Goal: Register for event/course

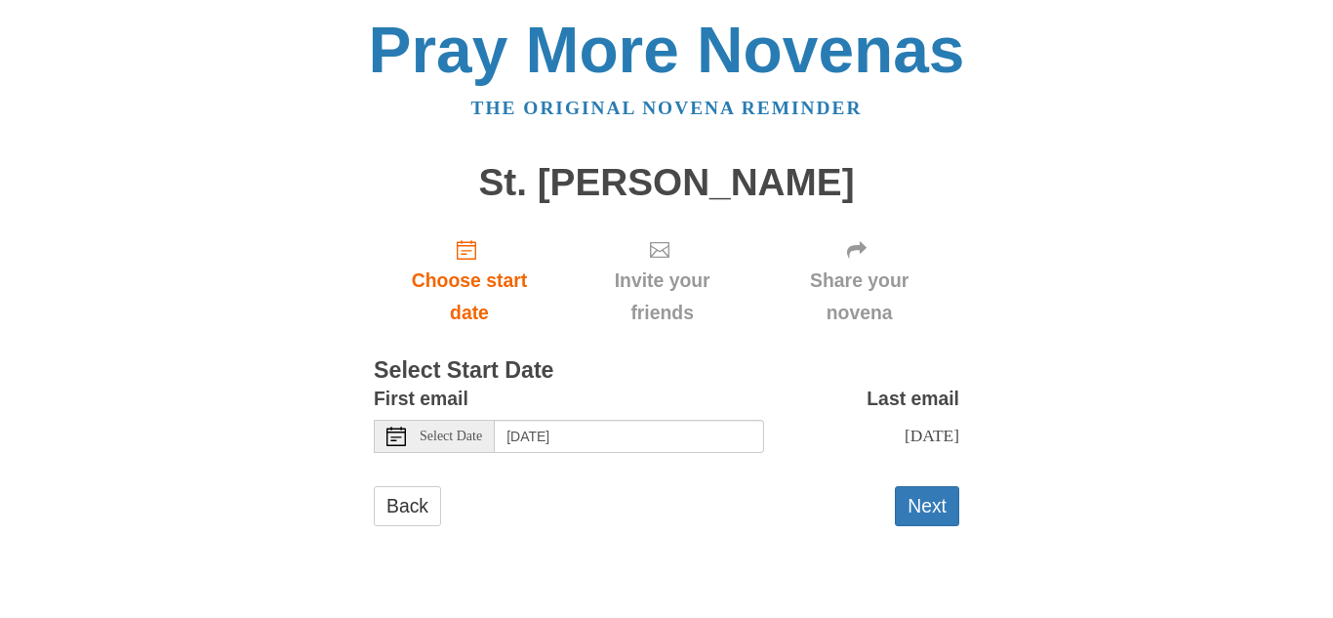
click at [390, 434] on icon at bounding box center [397, 437] width 20 height 20
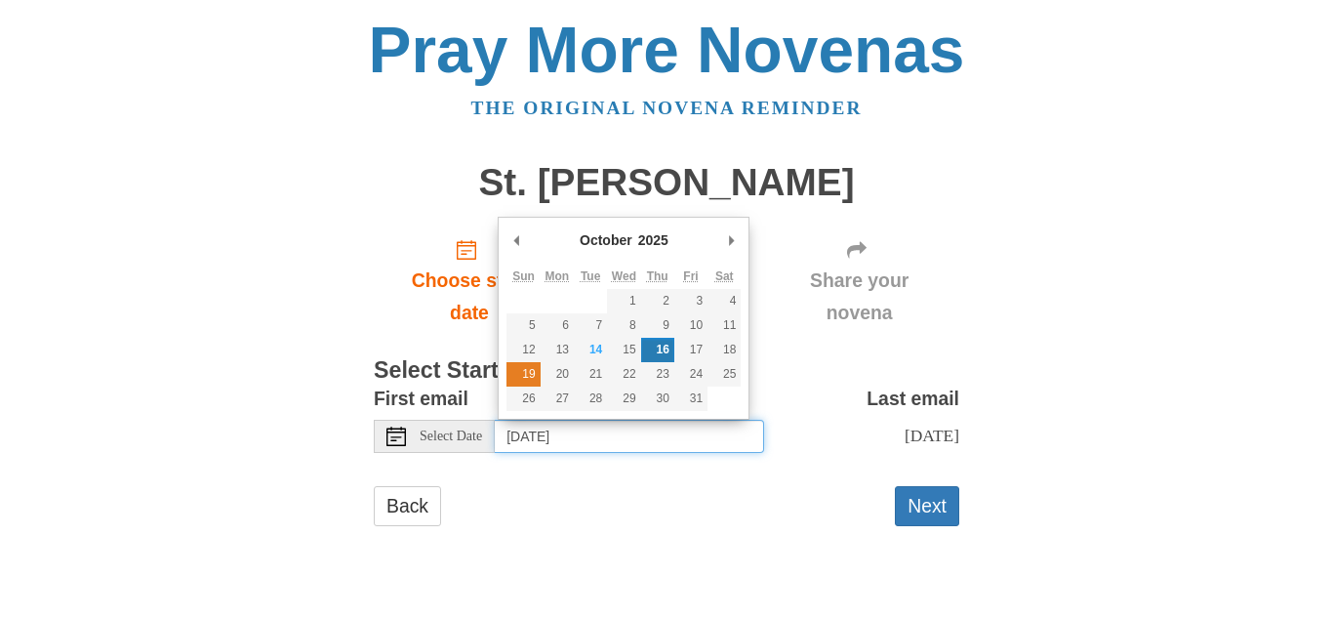
type input "Sunday, October 19th"
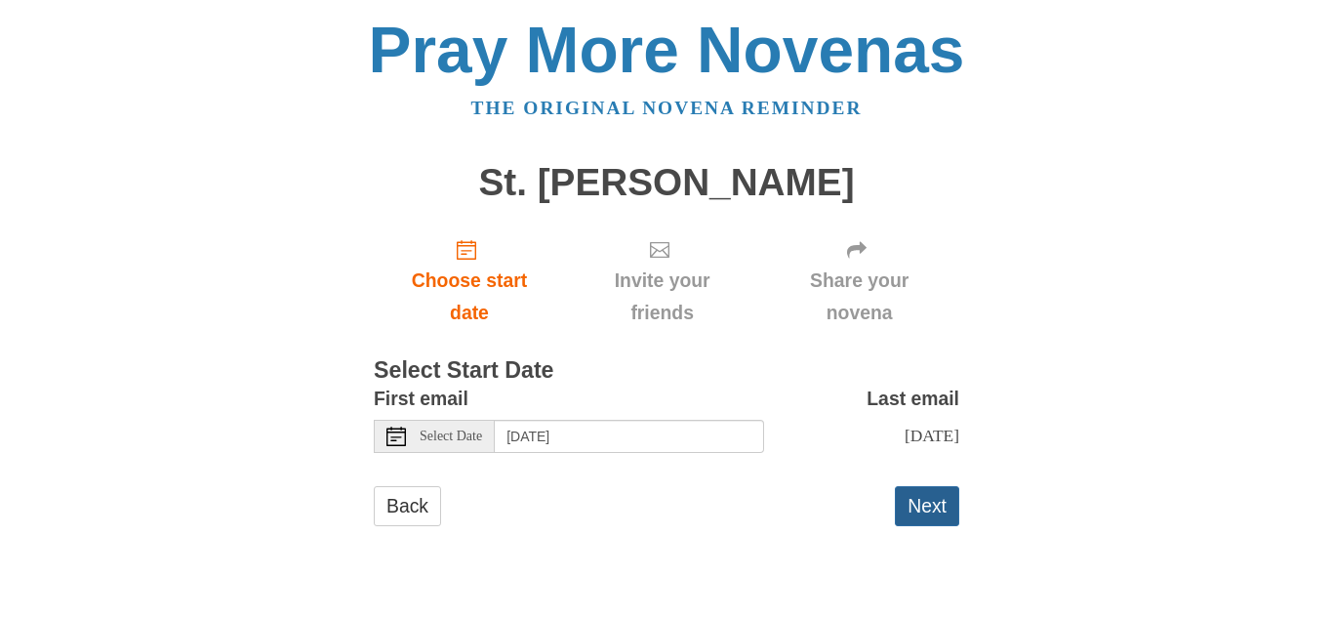
click at [941, 505] on button "Next" at bounding box center [927, 506] width 64 height 40
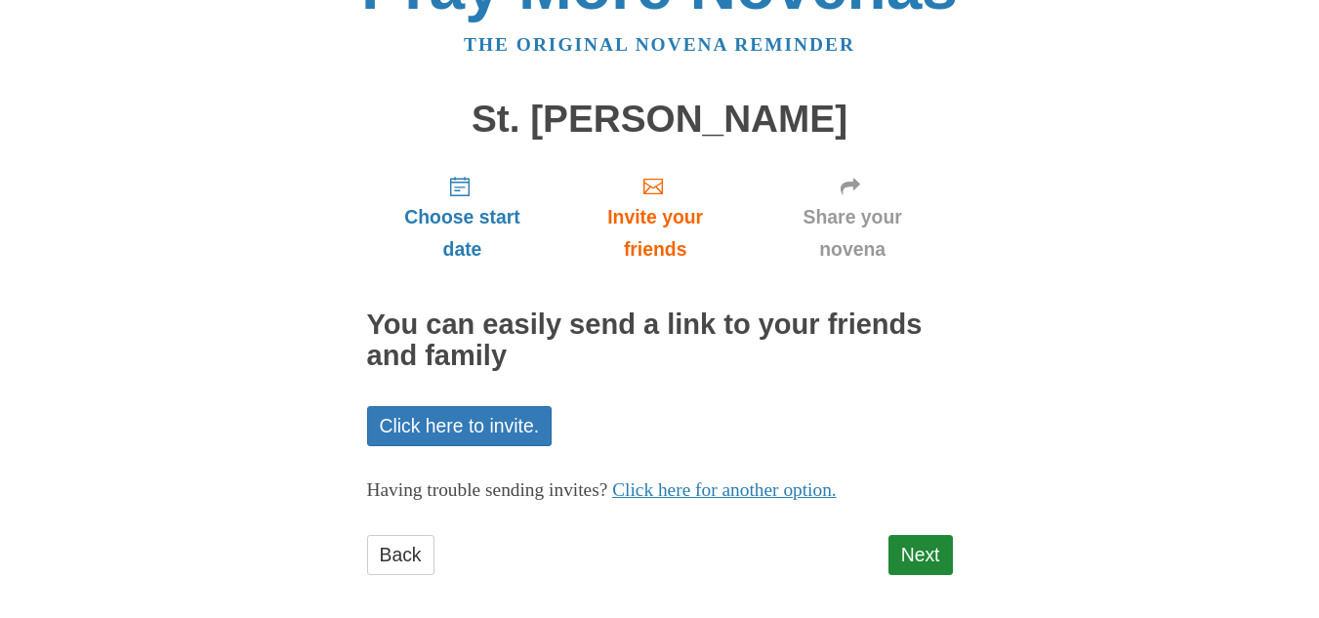
scroll to position [77, 0]
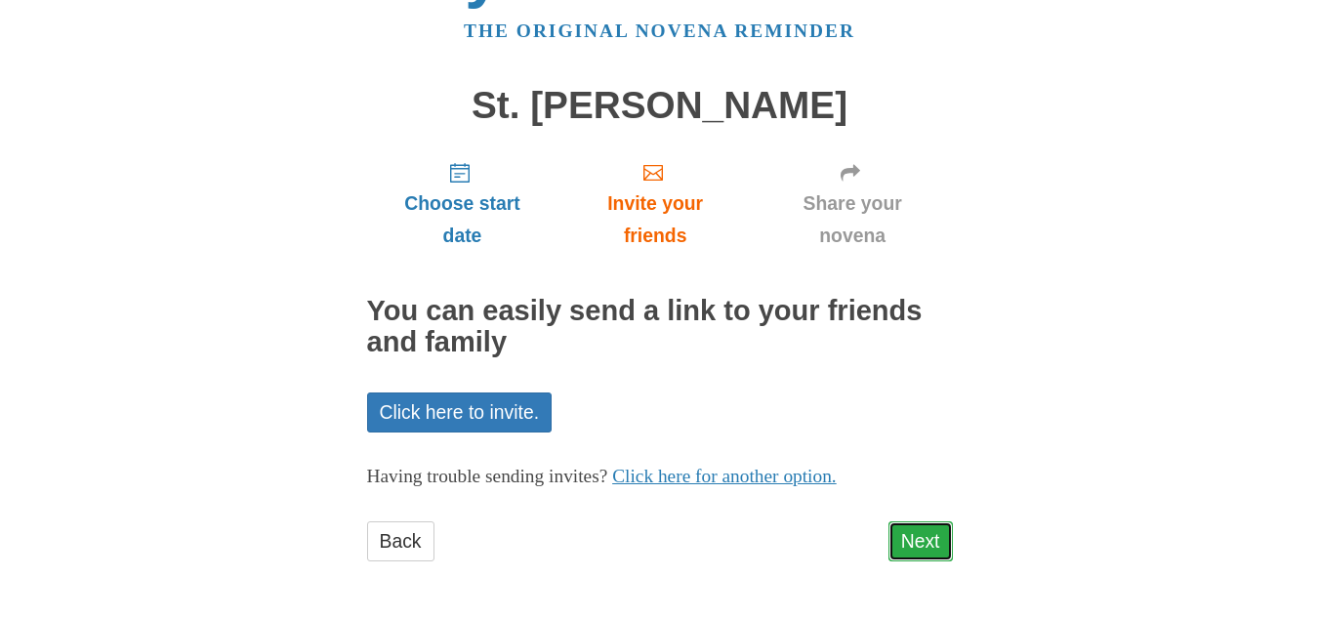
click at [924, 532] on link "Next" at bounding box center [920, 541] width 64 height 40
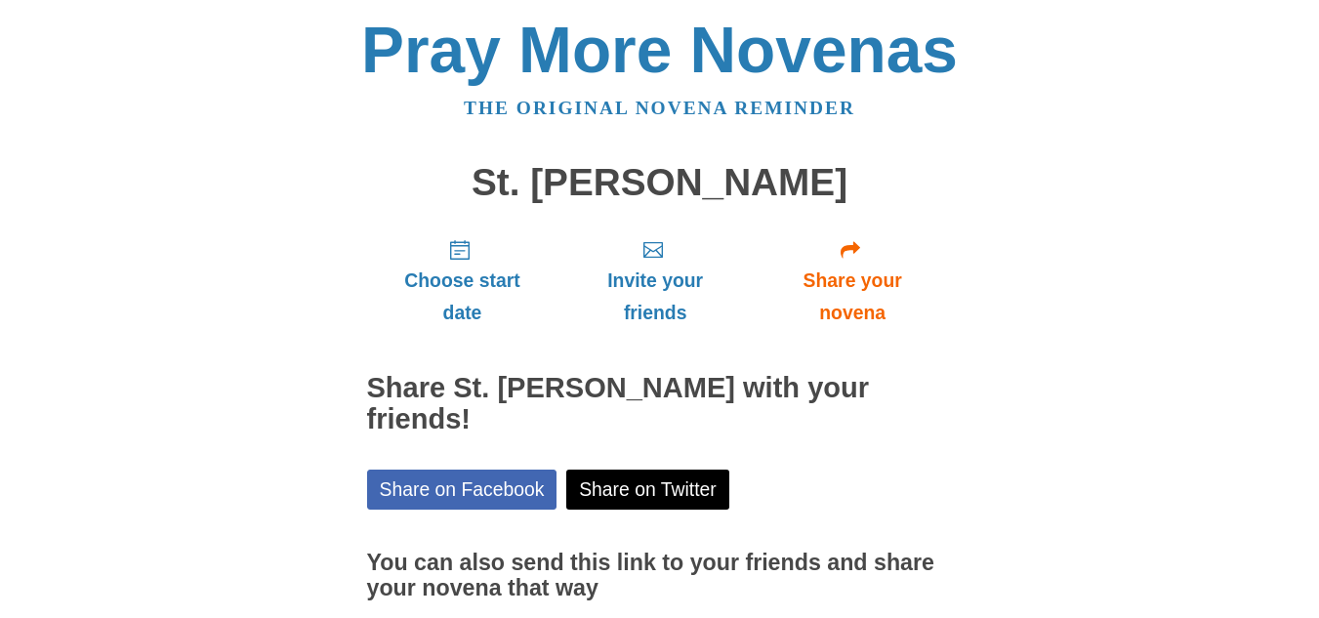
scroll to position [135, 0]
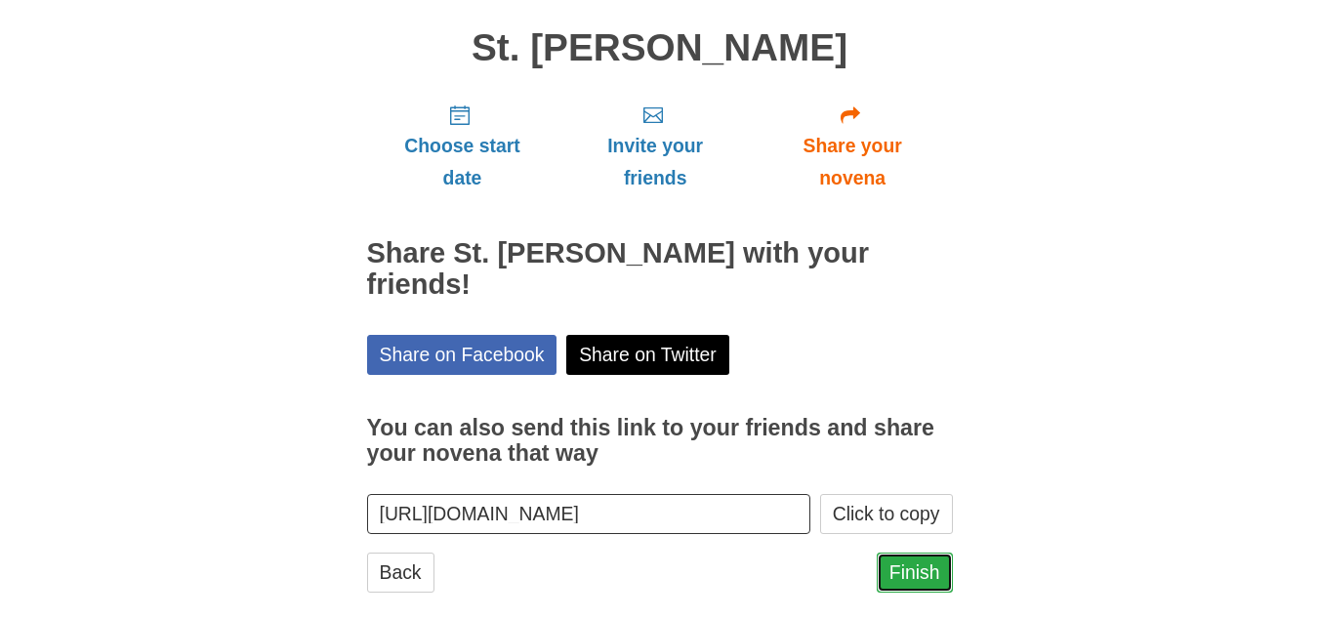
click at [926, 552] on link "Finish" at bounding box center [915, 572] width 76 height 40
